Goal: Information Seeking & Learning: Learn about a topic

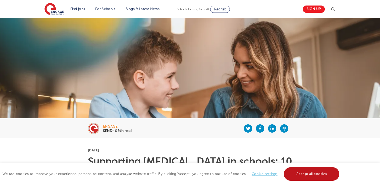
click at [302, 175] on link "Accept all cookies" at bounding box center [312, 174] width 56 height 14
